Goal: Information Seeking & Learning: Learn about a topic

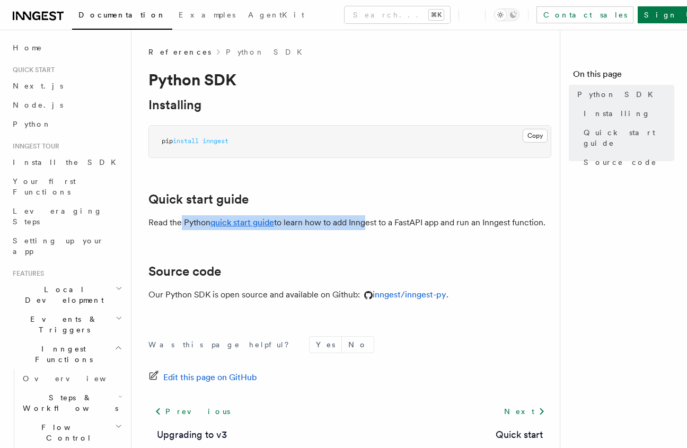
drag, startPoint x: 179, startPoint y: 223, endPoint x: 370, endPoint y: 223, distance: 190.7
click at [370, 223] on p "Read the Python quick start guide to learn how to add Inngest to a FastAPI app …" at bounding box center [349, 222] width 403 height 15
click at [371, 223] on p "Read the Python quick start guide to learn how to add Inngest to a FastAPI app …" at bounding box center [349, 222] width 403 height 15
click at [33, 123] on span "Python" at bounding box center [32, 124] width 39 height 8
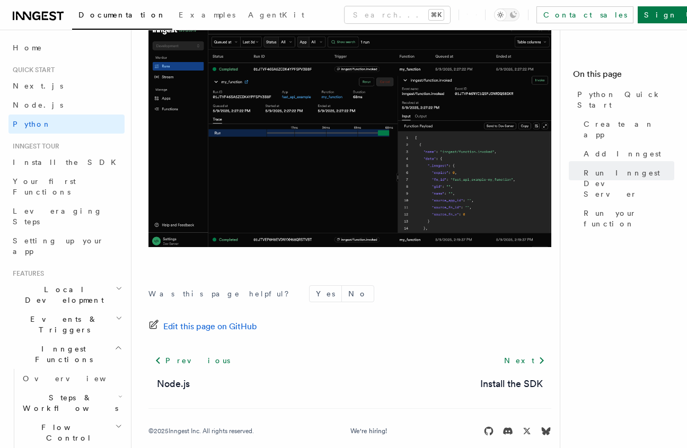
scroll to position [2196, 0]
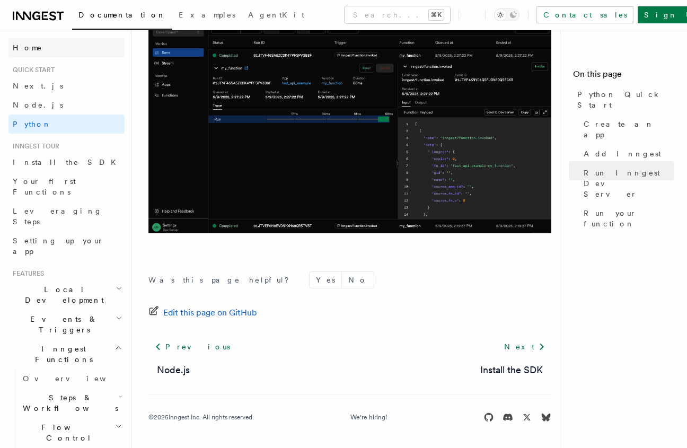
click at [38, 50] on link "Home" at bounding box center [66, 47] width 116 height 19
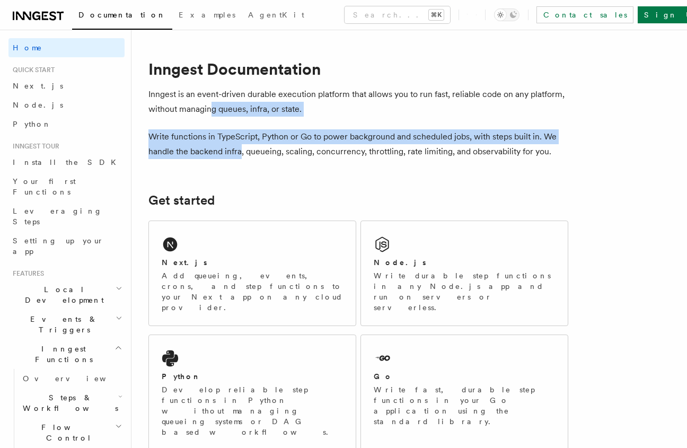
drag, startPoint x: 239, startPoint y: 153, endPoint x: 212, endPoint y: 106, distance: 53.2
click at [212, 106] on p "Inngest is an event-driven durable execution platform that allows you to run fa…" at bounding box center [358, 102] width 420 height 30
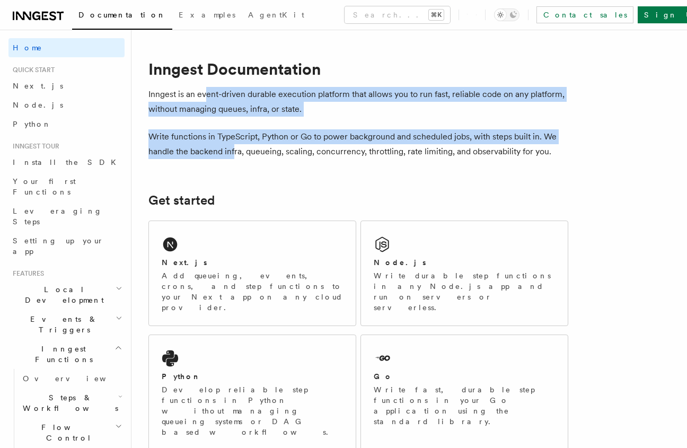
drag, startPoint x: 208, startPoint y: 99, endPoint x: 233, endPoint y: 146, distance: 53.8
click at [233, 147] on p "Write functions in TypeScript, Python or Go to power background and scheduled j…" at bounding box center [358, 144] width 420 height 30
